Goal: Task Accomplishment & Management: Manage account settings

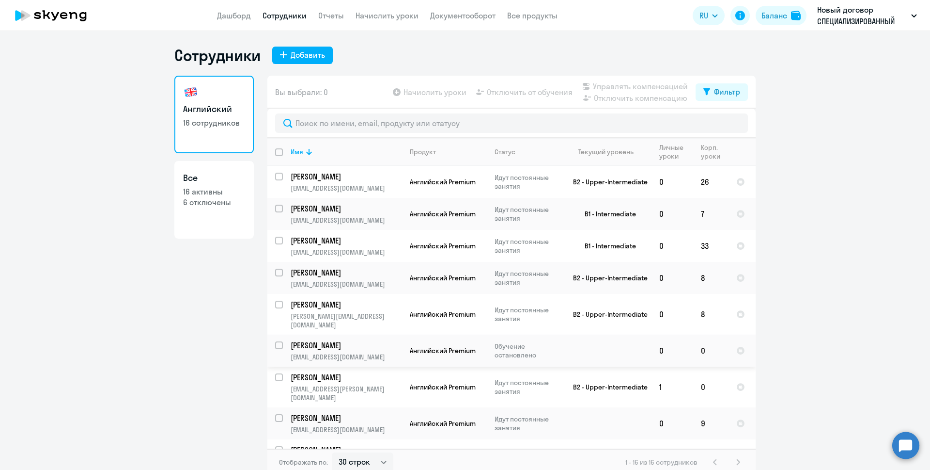
select select "30"
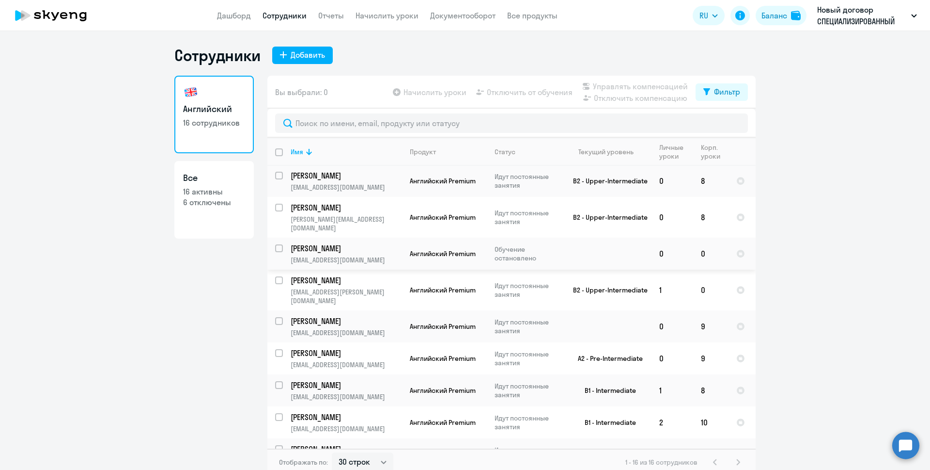
scroll to position [229, 0]
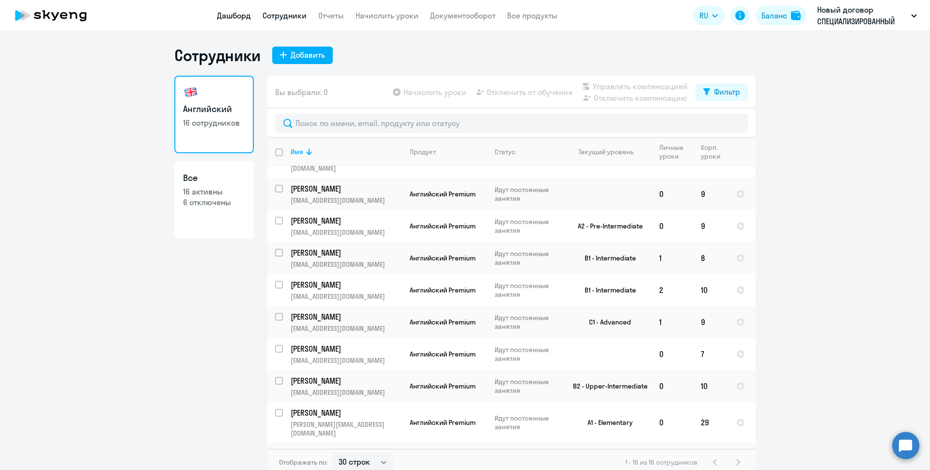
click at [237, 11] on link "Дашборд" at bounding box center [234, 16] width 34 height 10
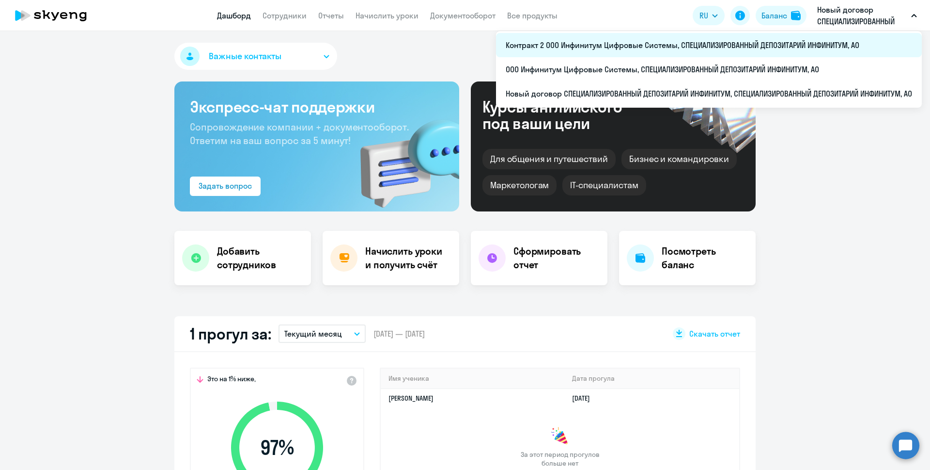
click at [742, 46] on li "Контракт 2 ООО Инфинитум Цифровые Системы, СПЕЦИАЛИЗИРОВАННЫЙ ДЕПОЗИТАРИЙ ИНФИН…" at bounding box center [709, 45] width 426 height 24
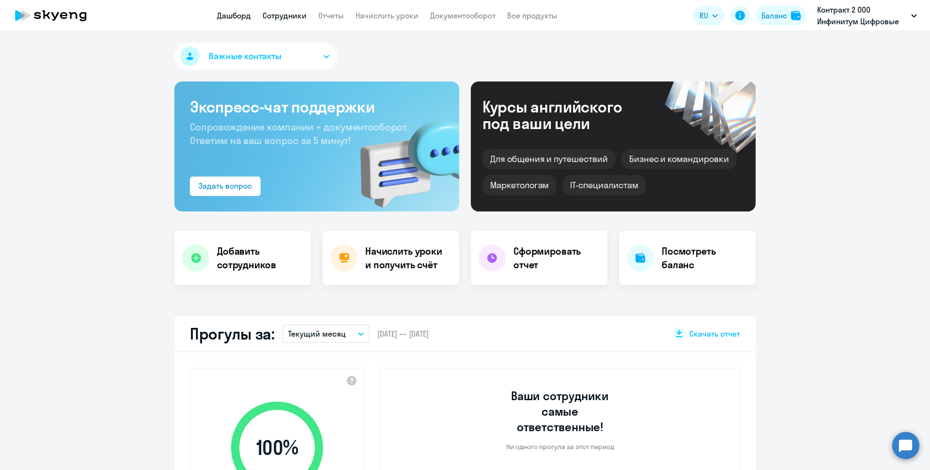
click at [304, 15] on link "Сотрудники" at bounding box center [285, 16] width 44 height 10
select select "30"
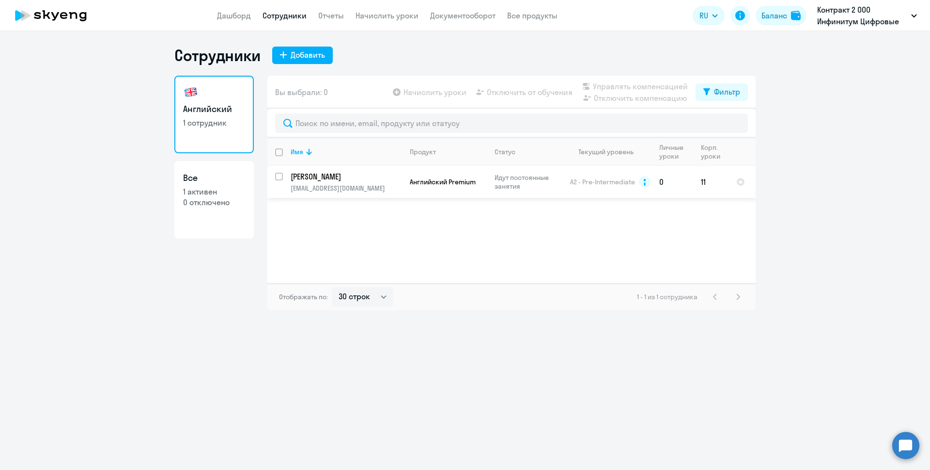
click at [377, 176] on p "[PERSON_NAME]" at bounding box center [346, 176] width 110 height 11
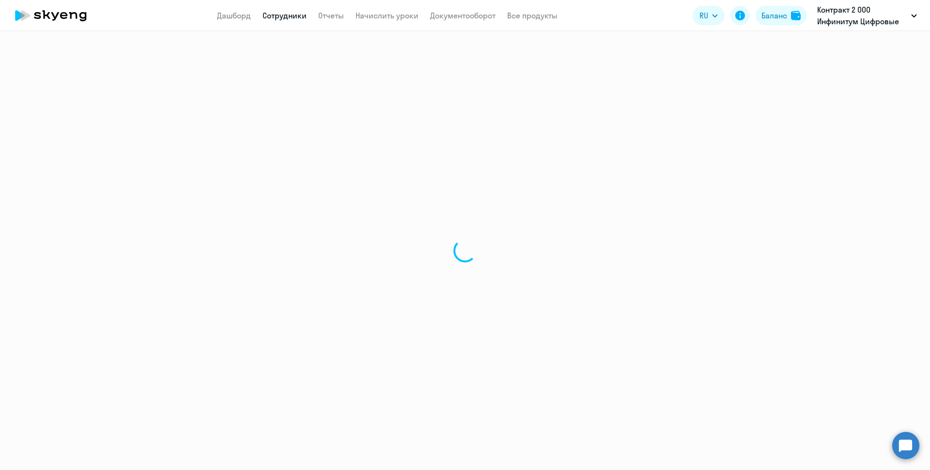
select select "english"
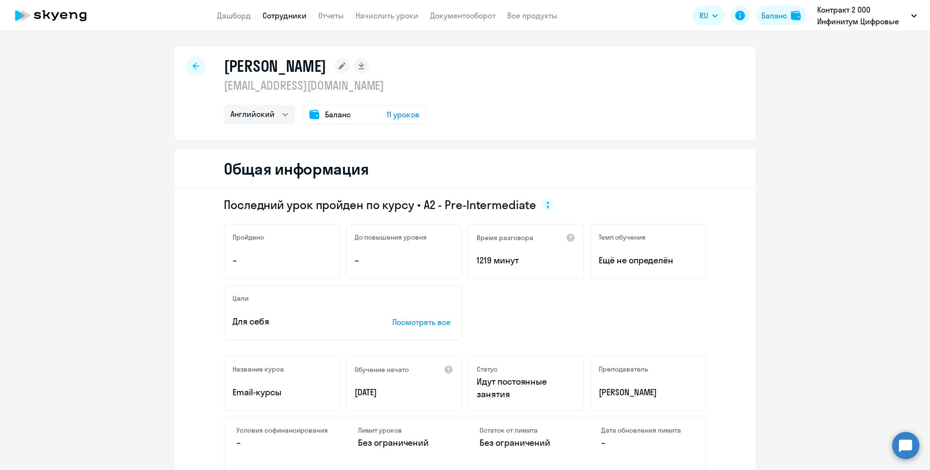
drag, startPoint x: 223, startPoint y: 17, endPoint x: 262, endPoint y: 18, distance: 38.8
click at [224, 17] on link "Дашборд" at bounding box center [234, 16] width 34 height 10
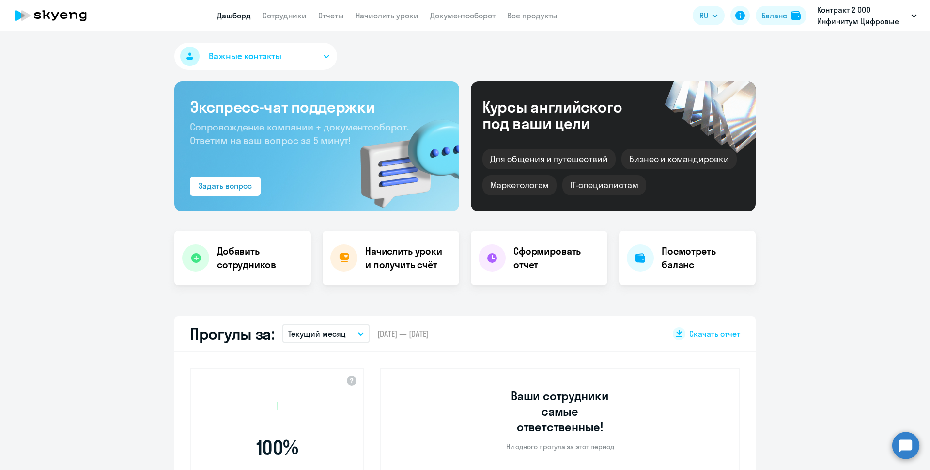
select select "30"
click at [398, 14] on link "Начислить уроки" at bounding box center [387, 16] width 63 height 10
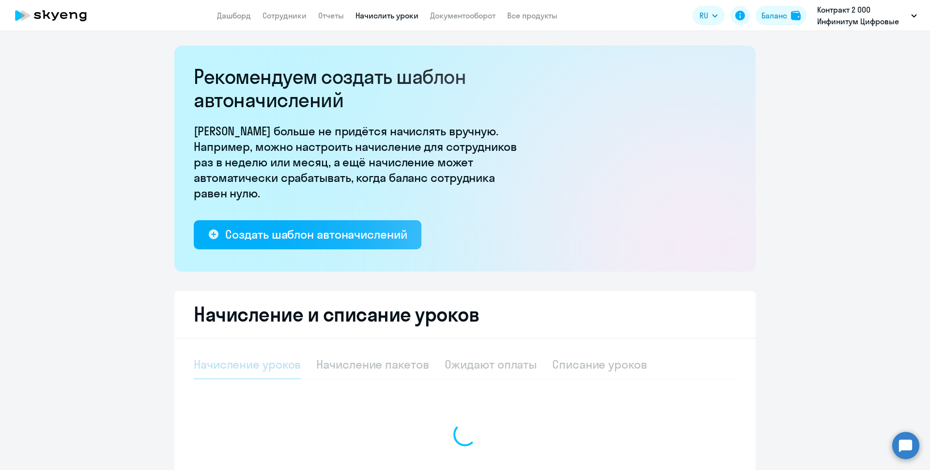
select select "10"
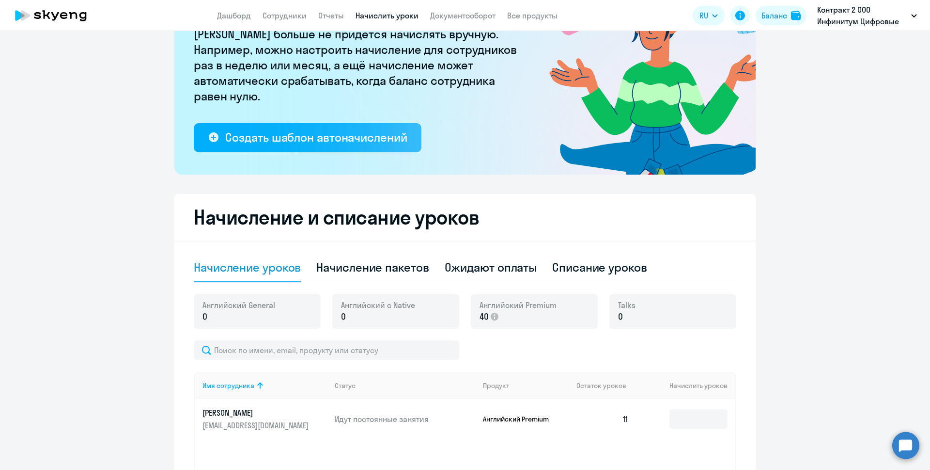
scroll to position [226, 0]
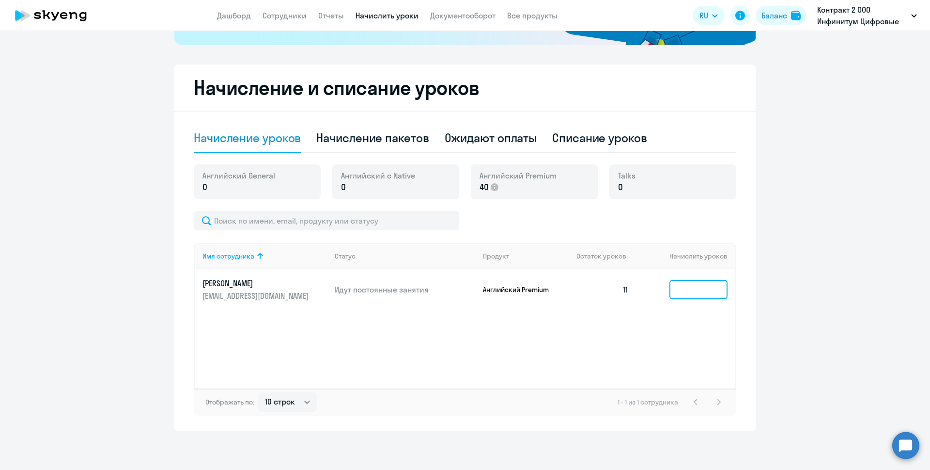
click at [689, 291] on input at bounding box center [699, 289] width 58 height 19
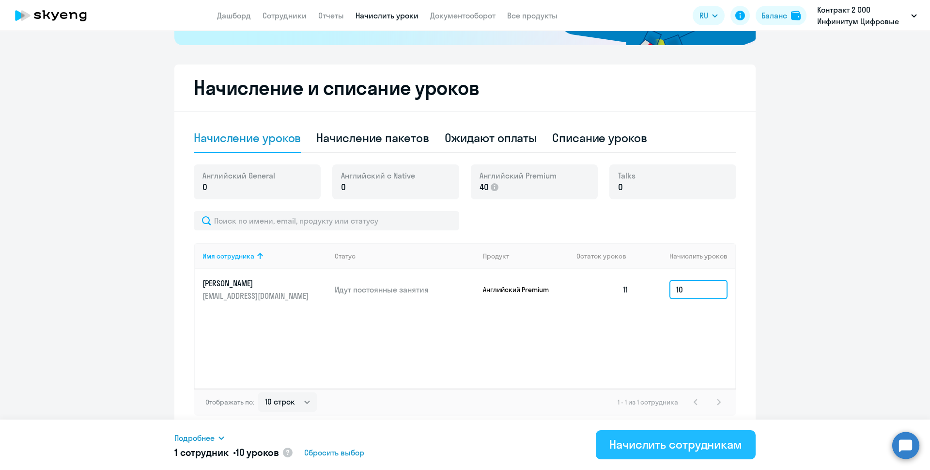
type input "10"
click at [665, 450] on div "Начислить сотрудникам" at bounding box center [676, 444] width 133 height 16
